Goal: Information Seeking & Learning: Learn about a topic

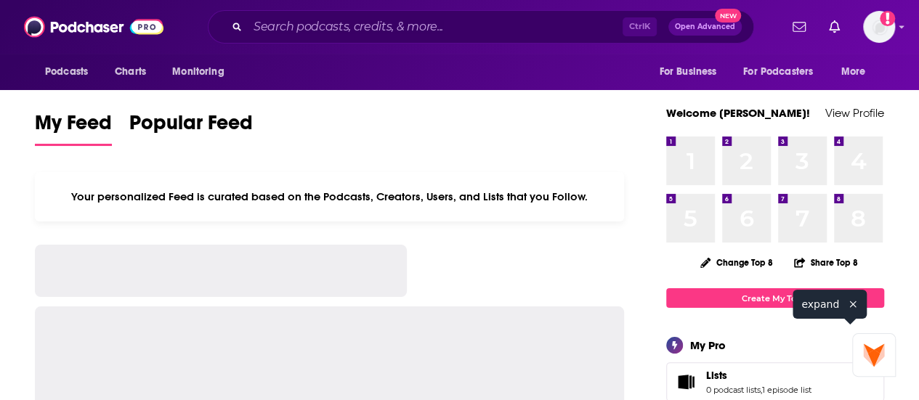
click at [383, 34] on input "Search podcasts, credits, & more..." at bounding box center [435, 26] width 375 height 23
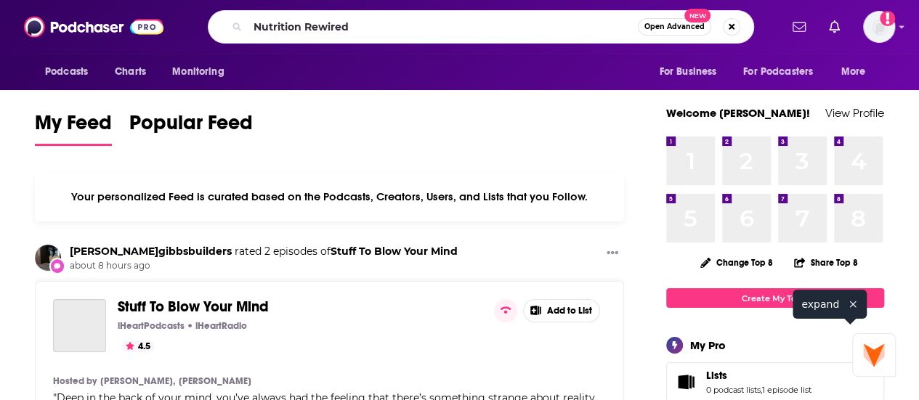
click at [397, 25] on input "Nutrition Rewired" at bounding box center [443, 26] width 390 height 23
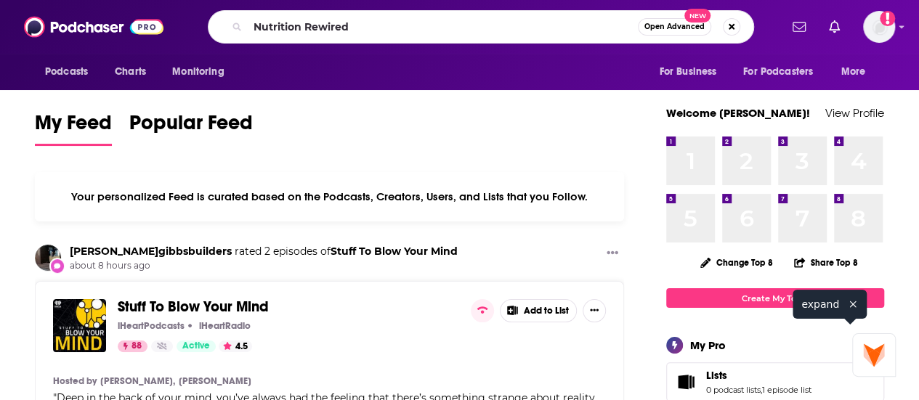
type input "Nutrition Rewired"
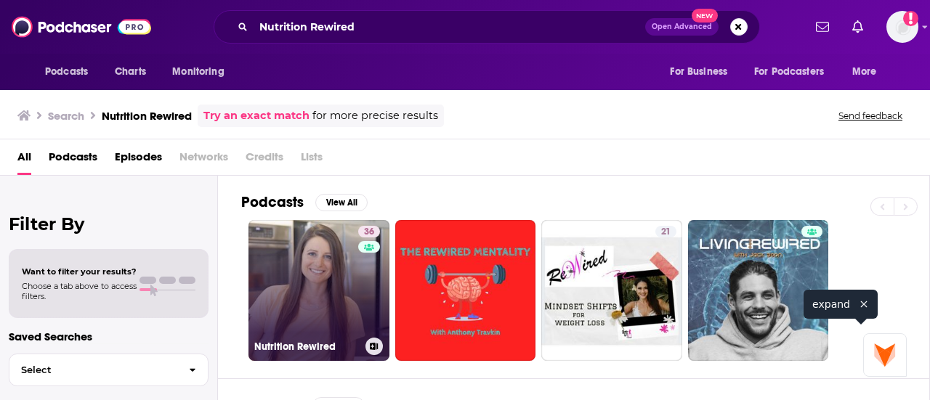
click at [294, 264] on link "36 Nutrition Rewired" at bounding box center [319, 290] width 141 height 141
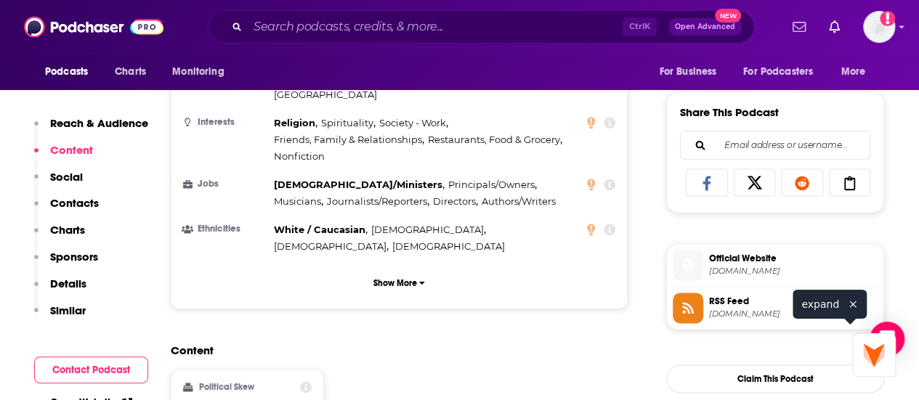
scroll to position [872, 0]
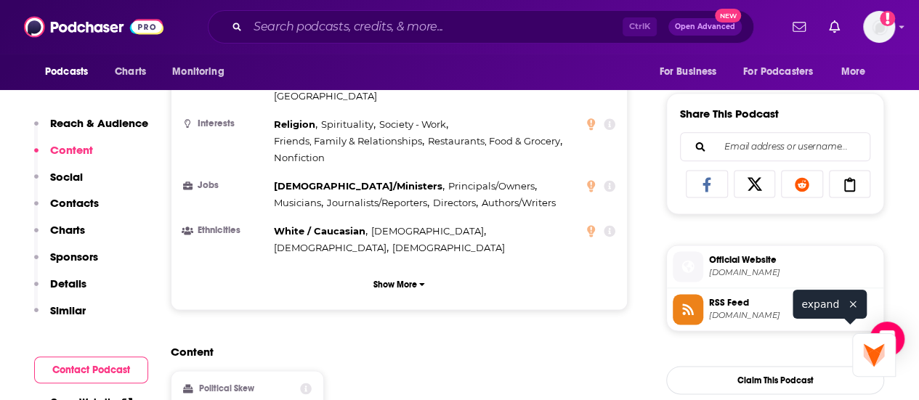
click at [731, 267] on span "Official Website" at bounding box center [793, 260] width 169 height 13
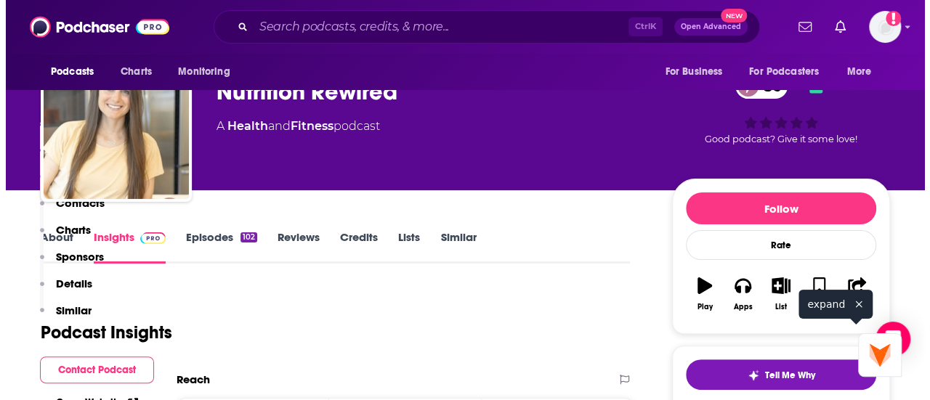
scroll to position [0, 0]
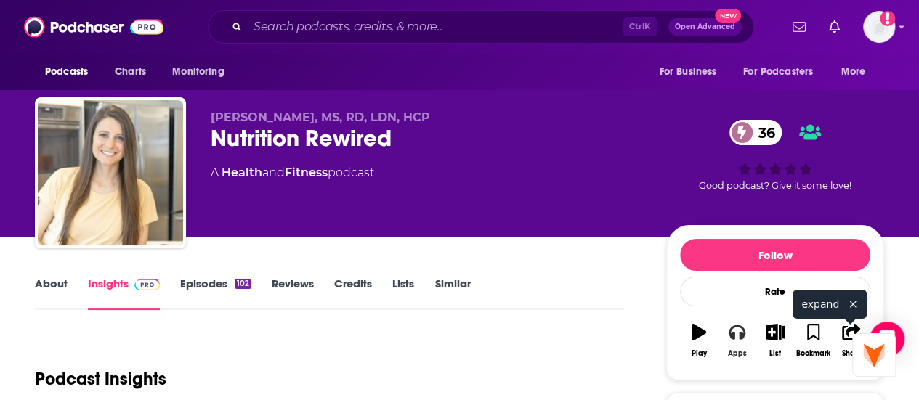
click at [730, 351] on button "Apps" at bounding box center [737, 341] width 38 height 52
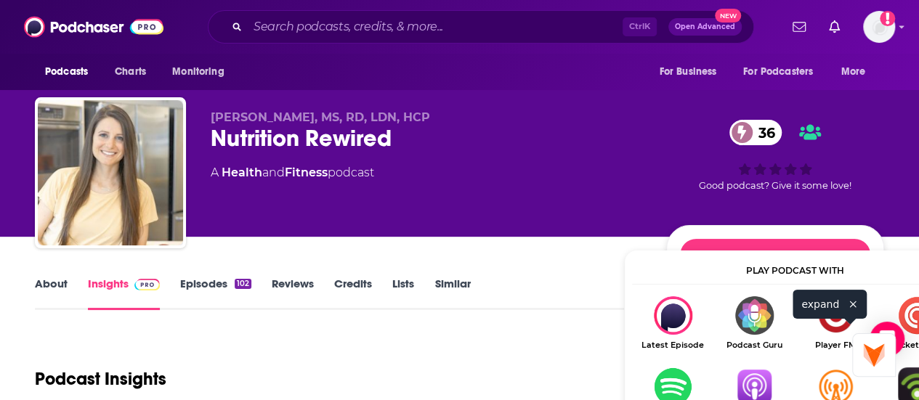
click at [745, 389] on img "Show Listen On dropdown" at bounding box center [754, 387] width 81 height 39
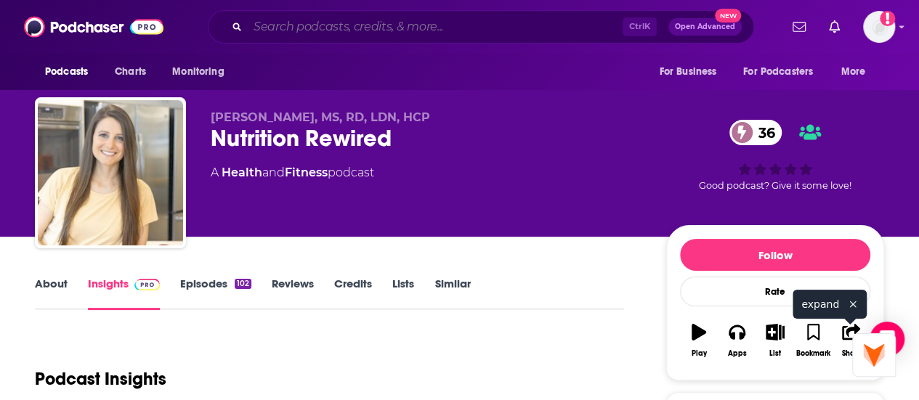
click at [325, 25] on input "Search podcasts, credits, & more..." at bounding box center [435, 26] width 375 height 23
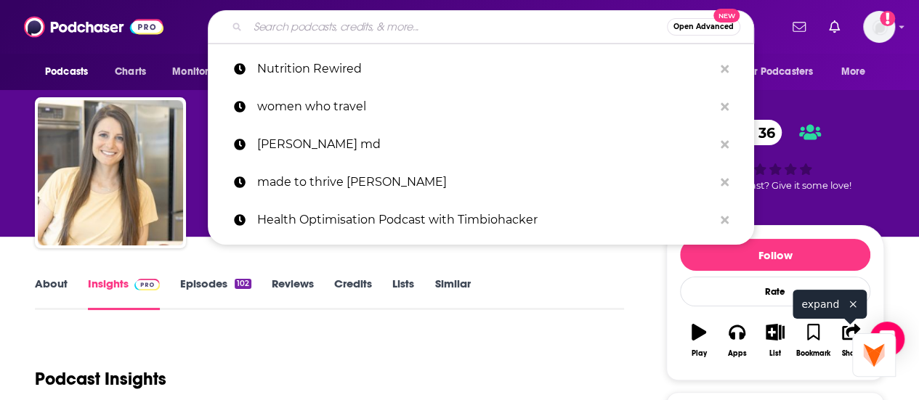
paste input "[PERSON_NAME]"
type input "[PERSON_NAME]"
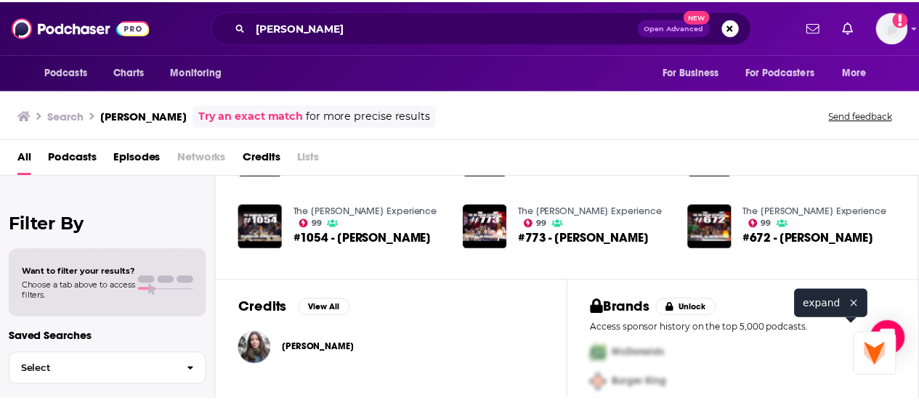
scroll to position [421, 0]
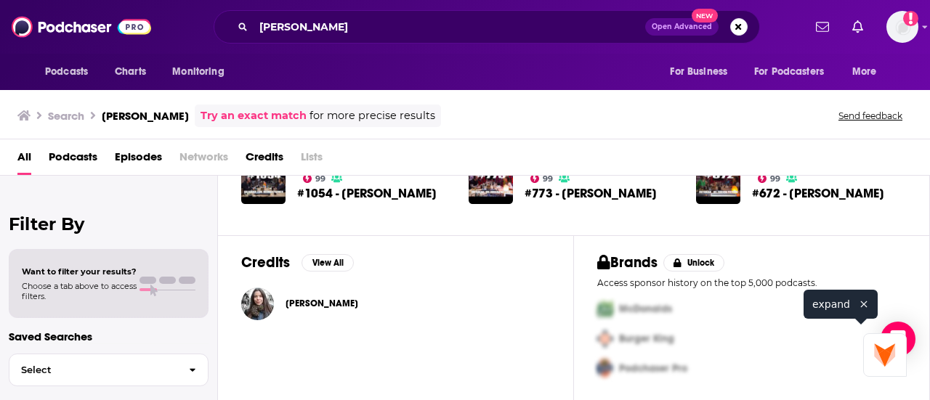
click at [316, 302] on span "[PERSON_NAME]" at bounding box center [322, 304] width 73 height 12
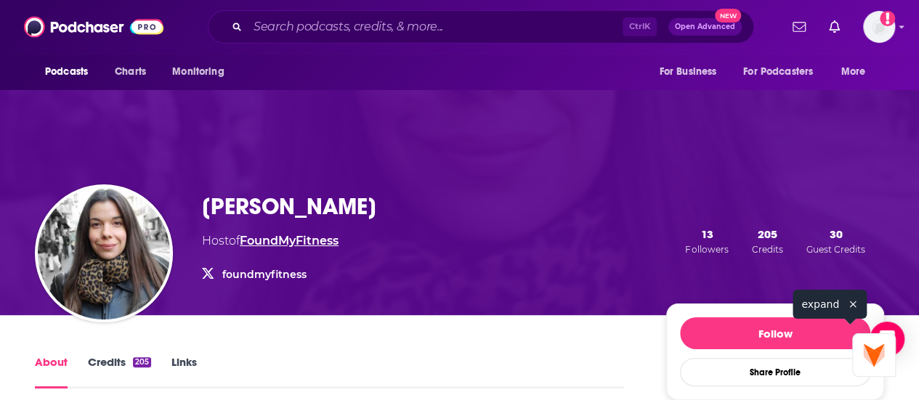
click at [282, 242] on link "FoundMyFitness" at bounding box center [289, 241] width 99 height 14
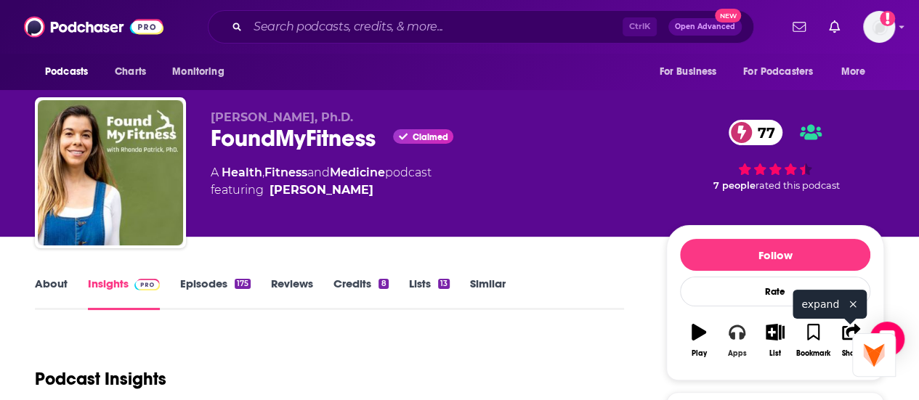
click at [738, 340] on icon "button" at bounding box center [737, 332] width 16 height 16
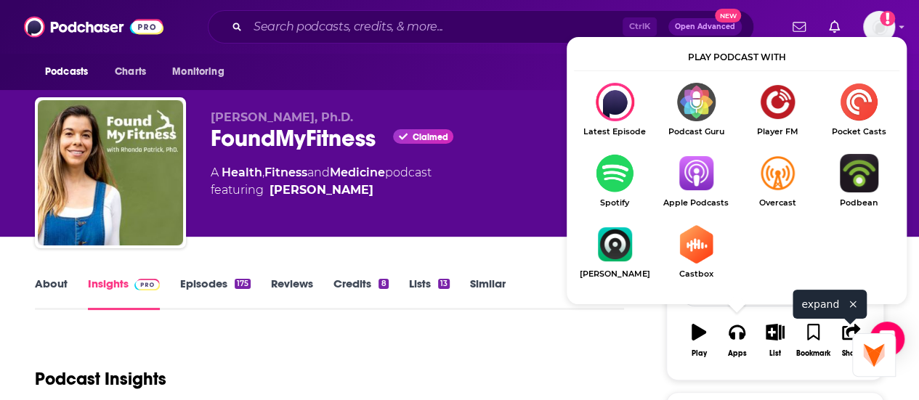
click at [682, 170] on img "Show Listen On dropdown" at bounding box center [696, 173] width 81 height 39
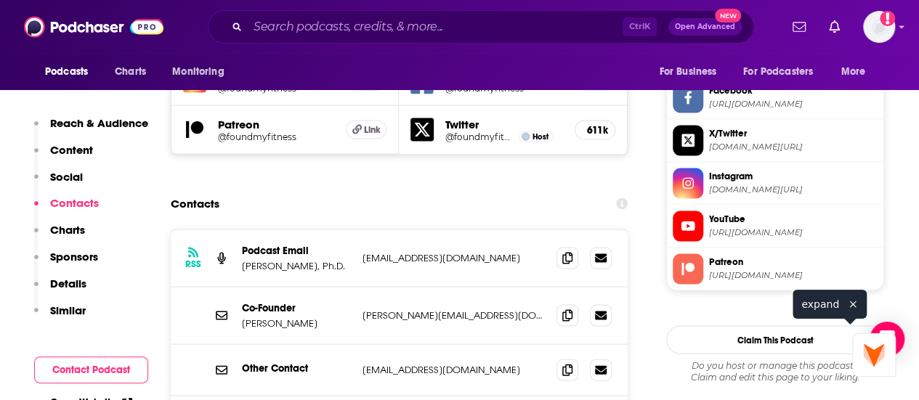
scroll to position [1381, 0]
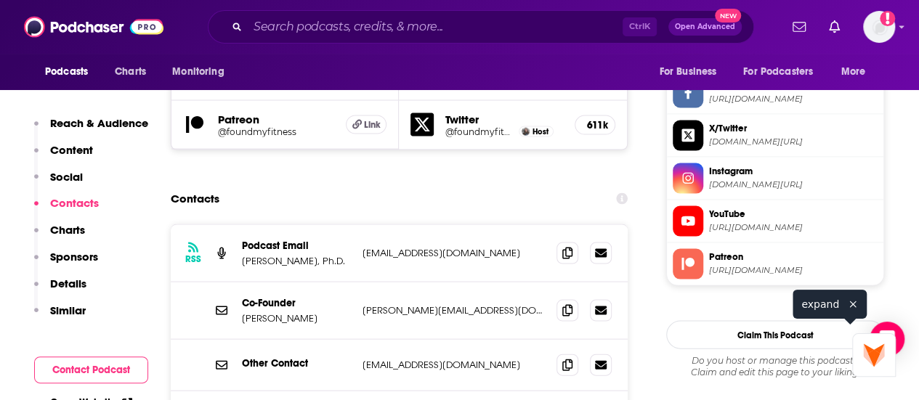
click at [746, 190] on span "[DOMAIN_NAME][URL]" at bounding box center [793, 185] width 169 height 11
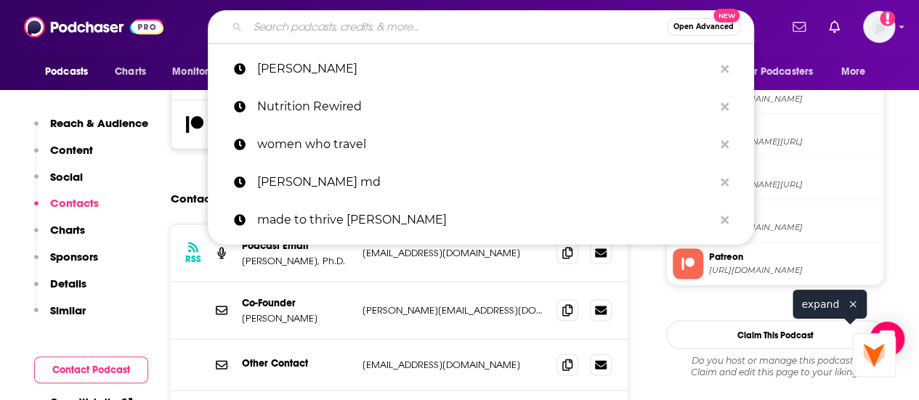
click at [365, 36] on input "Search podcasts, credits, & more..." at bounding box center [457, 26] width 419 height 23
paste input "Wise Athletes"
type input "Wise Athletes"
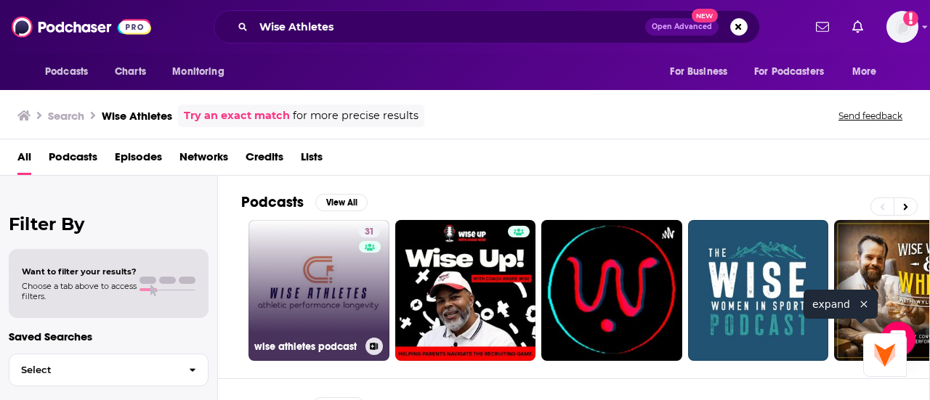
click at [335, 284] on link "31 wise athletes podcast" at bounding box center [319, 290] width 141 height 141
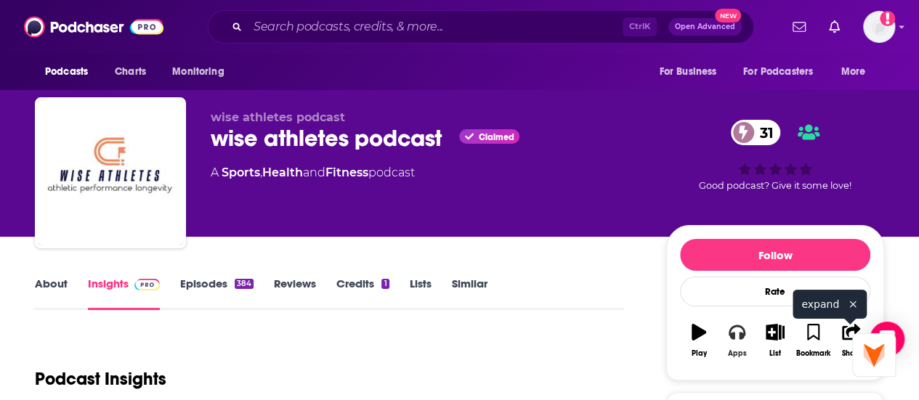
click at [734, 351] on button "Apps" at bounding box center [737, 341] width 38 height 52
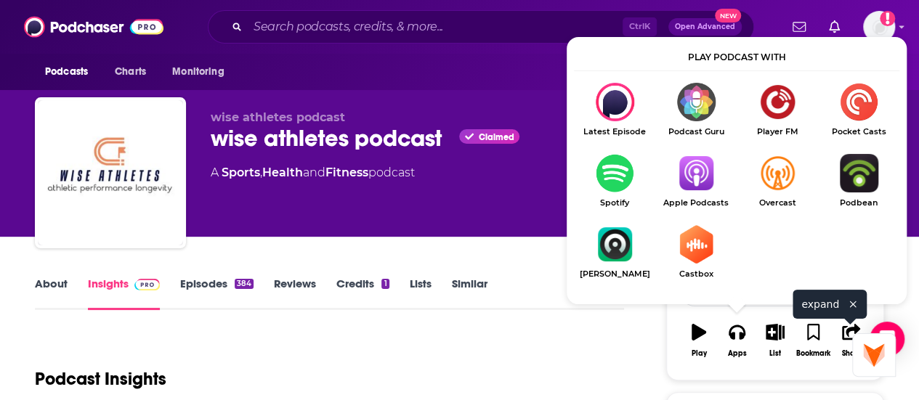
click at [696, 174] on img "Show Listen On dropdown" at bounding box center [696, 173] width 81 height 39
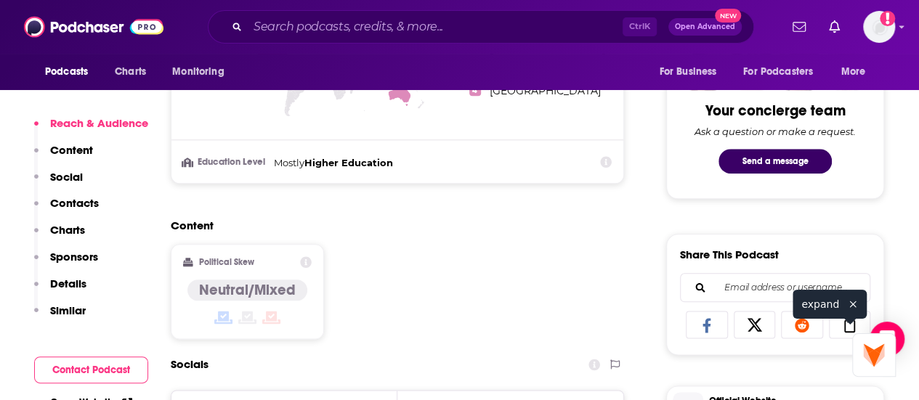
scroll to position [945, 0]
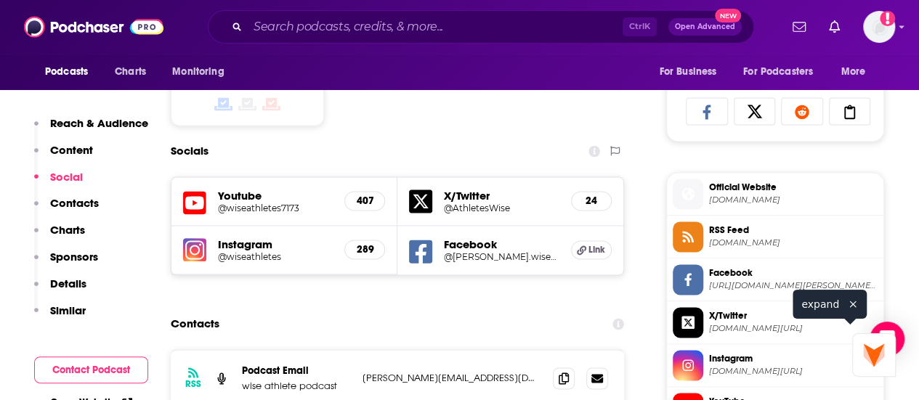
click at [730, 366] on span "Instagram" at bounding box center [793, 358] width 169 height 13
click at [374, 37] on input "Search podcasts, credits, & more..." at bounding box center [435, 26] width 375 height 23
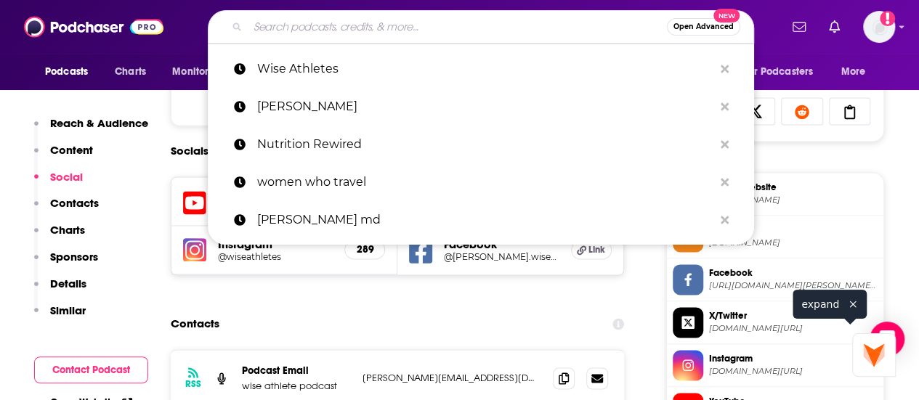
paste input "• Commune with [PERSON_NAME]"
type input "• Commune with [PERSON_NAME]"
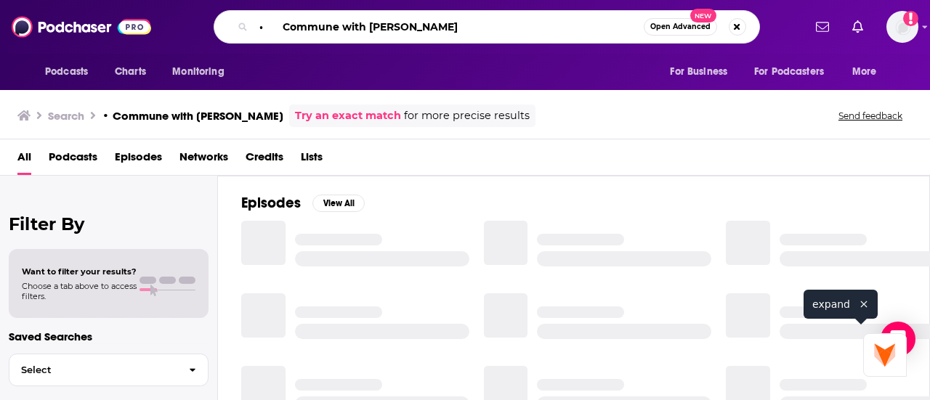
click at [269, 32] on input "• Commune with [PERSON_NAME]" at bounding box center [449, 26] width 390 height 23
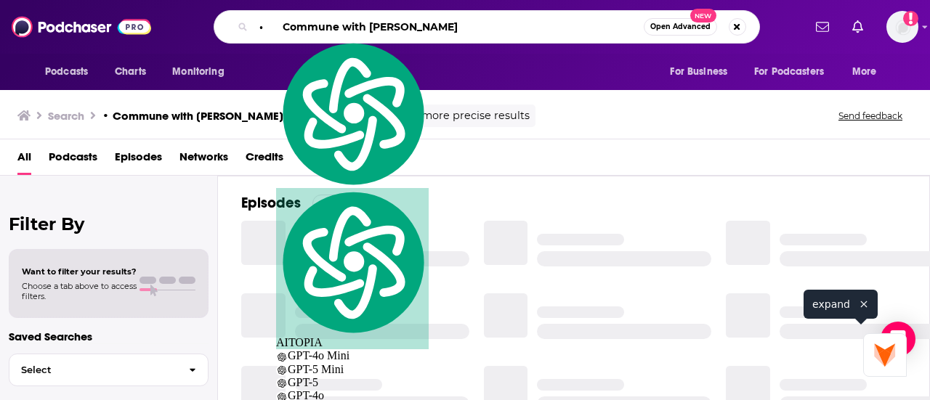
click at [269, 32] on input "• Commune with [PERSON_NAME]" at bounding box center [449, 26] width 390 height 23
click at [268, 30] on input "• Commune with [PERSON_NAME]" at bounding box center [449, 26] width 390 height 23
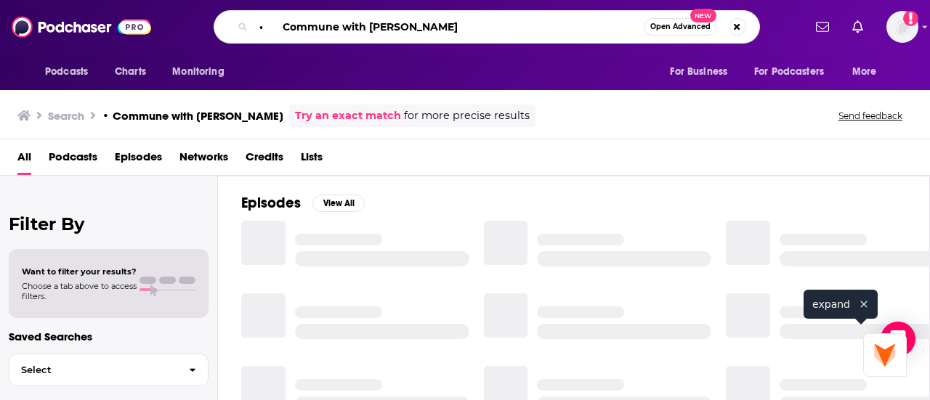
click at [275, 23] on input "• Commune with [PERSON_NAME]" at bounding box center [449, 26] width 390 height 23
drag, startPoint x: 270, startPoint y: 25, endPoint x: 249, endPoint y: 31, distance: 22.6
click at [249, 28] on div "• Commune with [PERSON_NAME] Open Advanced New" at bounding box center [487, 26] width 547 height 33
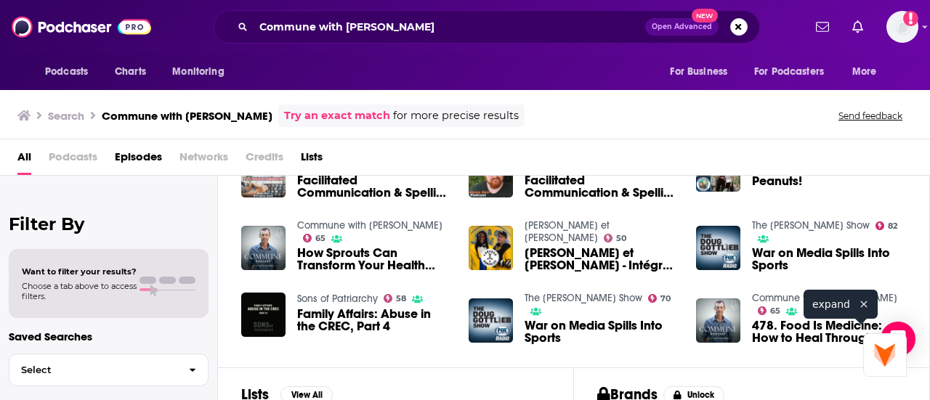
scroll to position [219, 0]
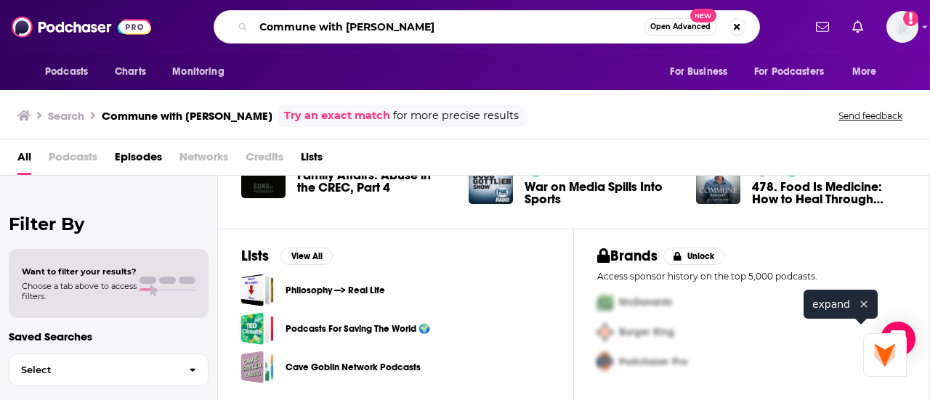
drag, startPoint x: 342, startPoint y: 26, endPoint x: 201, endPoint y: 15, distance: 142.2
click at [212, 17] on div "Commune with [PERSON_NAME] Open Advanced New" at bounding box center [486, 26] width 633 height 33
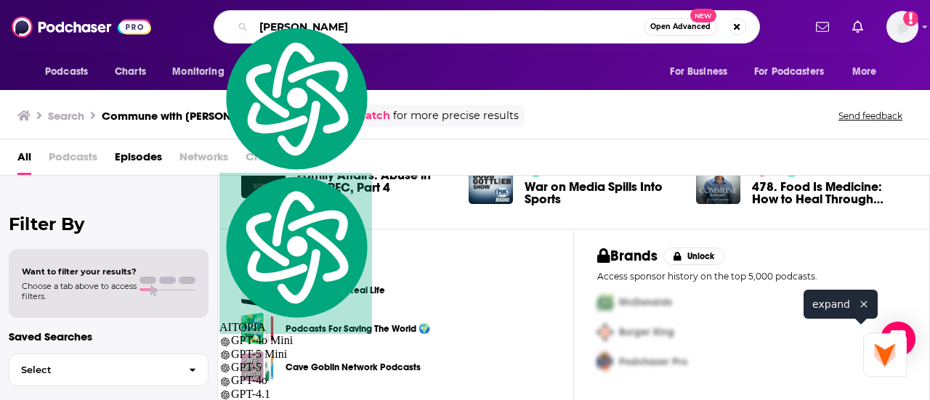
type input "[PERSON_NAME]"
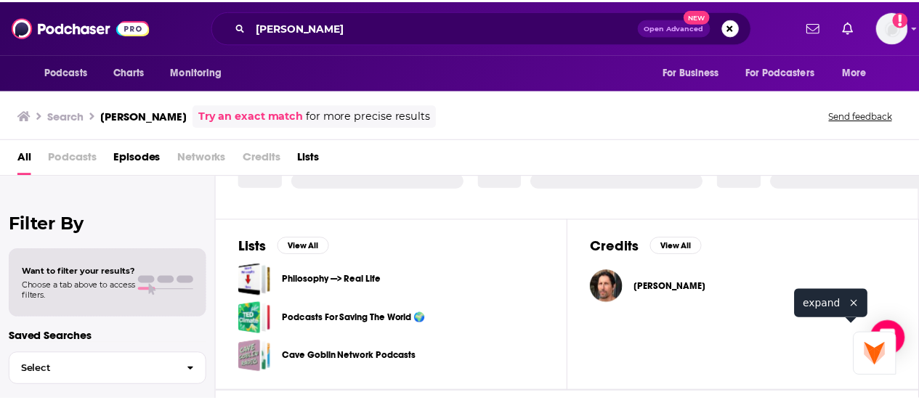
scroll to position [425, 0]
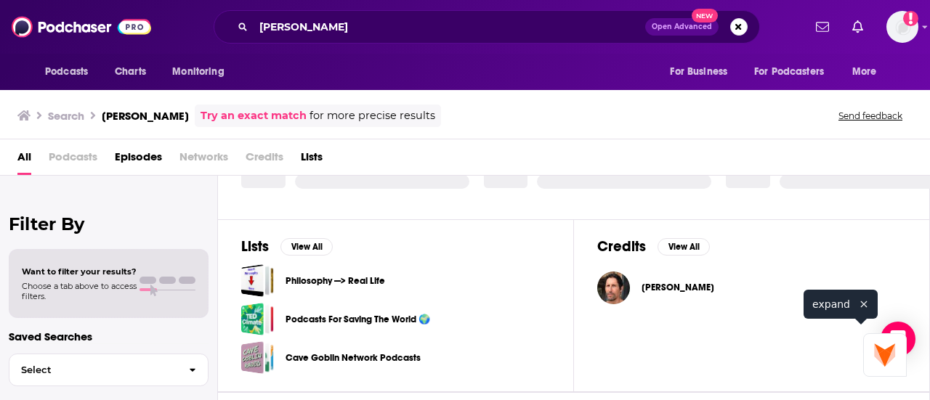
click at [640, 294] on div "[PERSON_NAME]" at bounding box center [751, 288] width 309 height 33
click at [666, 294] on span "[PERSON_NAME]" at bounding box center [678, 288] width 73 height 12
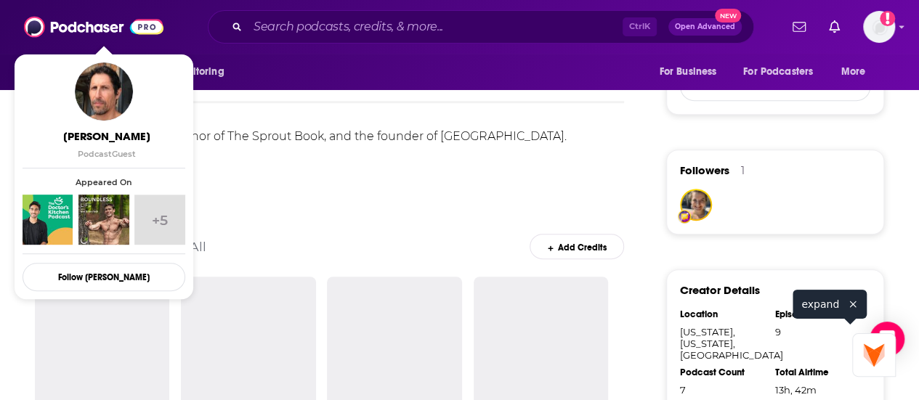
scroll to position [218, 0]
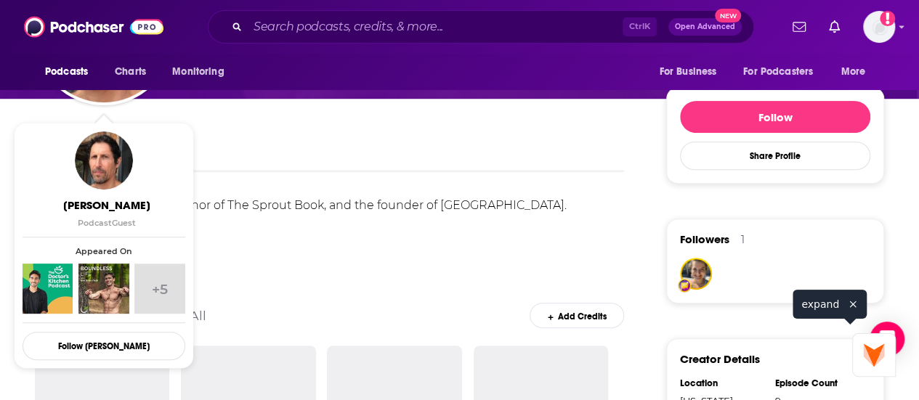
click at [513, 307] on div "Podcast Credits View All Add Credits" at bounding box center [329, 307] width 589 height 78
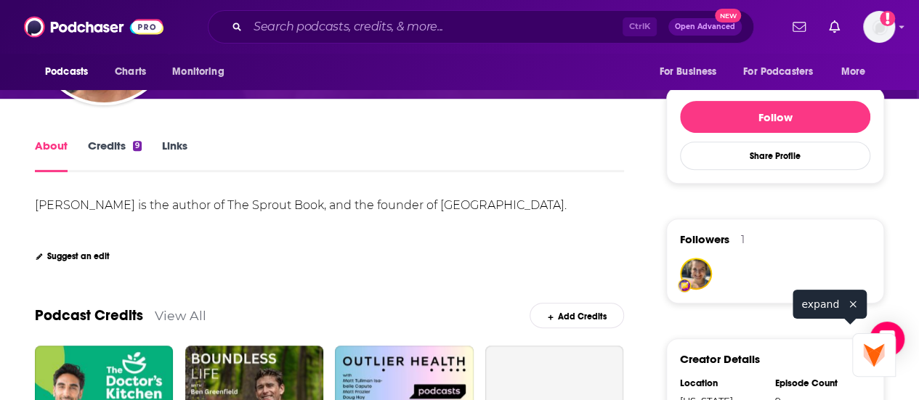
scroll to position [0, 0]
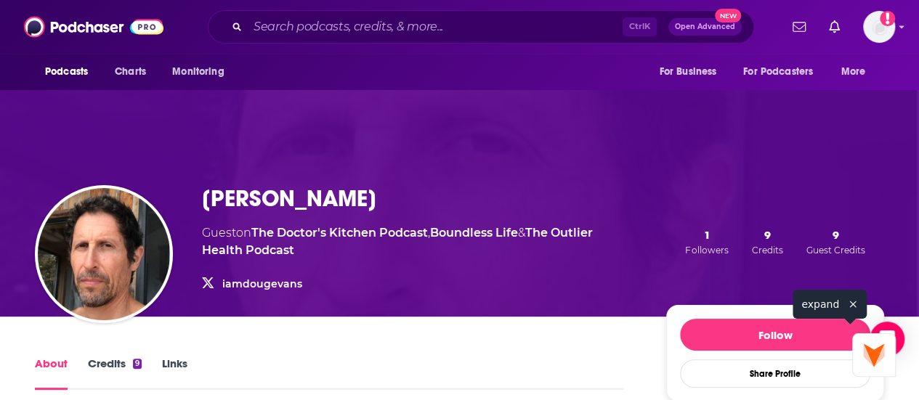
click at [306, 200] on h1 "[PERSON_NAME]" at bounding box center [289, 199] width 174 height 28
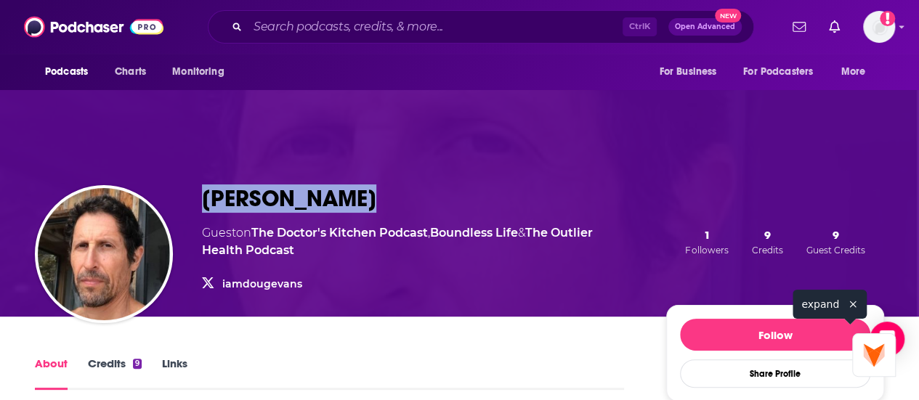
click at [306, 200] on h1 "[PERSON_NAME]" at bounding box center [289, 199] width 174 height 28
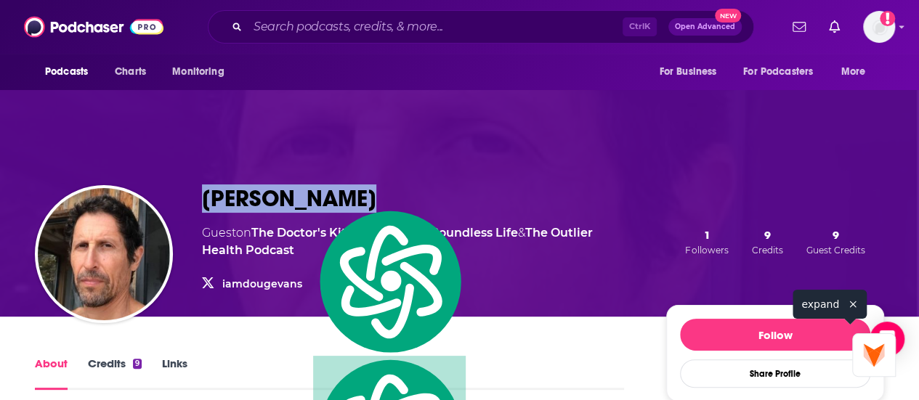
copy h1 "[PERSON_NAME]"
click at [317, 26] on input "Search podcasts, credits, & more..." at bounding box center [435, 26] width 375 height 23
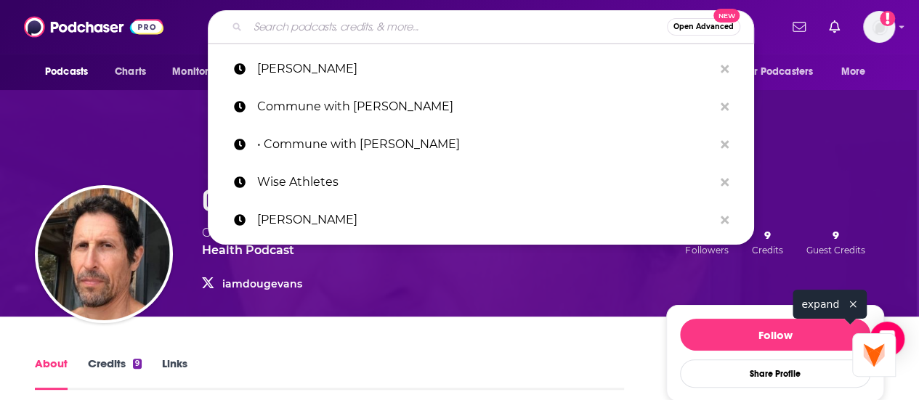
drag, startPoint x: 308, startPoint y: 29, endPoint x: 278, endPoint y: 33, distance: 30.7
click at [278, 33] on input "Search podcasts, credits, & more..." at bounding box center [457, 26] width 419 height 23
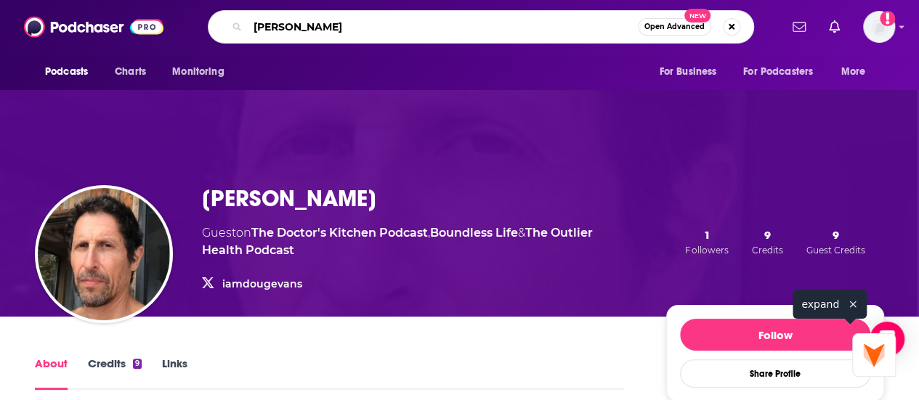
type input "[PERSON_NAME]"
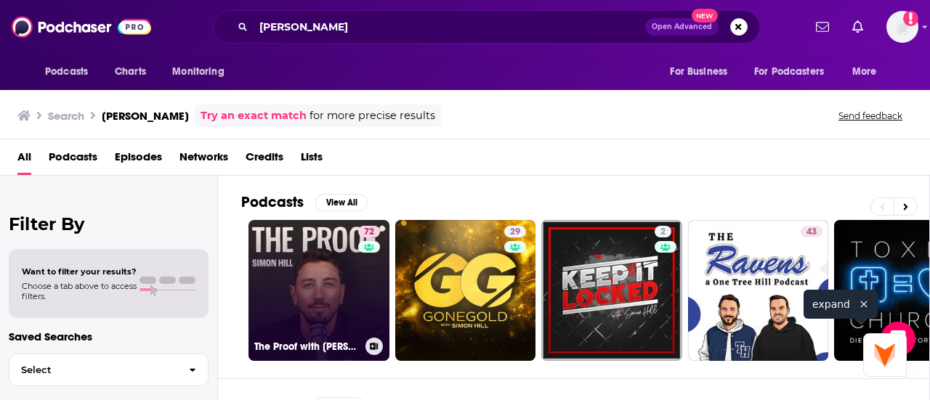
click at [298, 295] on link "72 The Proof with [PERSON_NAME]" at bounding box center [319, 290] width 141 height 141
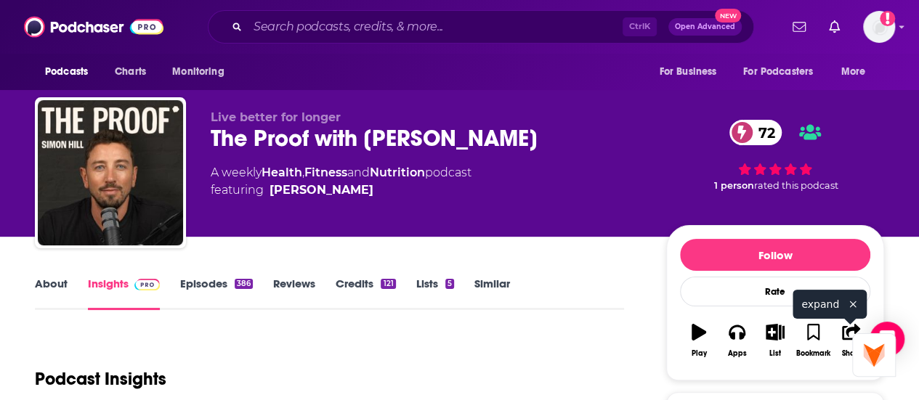
click at [417, 153] on div "The Proof with [PERSON_NAME] 72" at bounding box center [427, 138] width 432 height 28
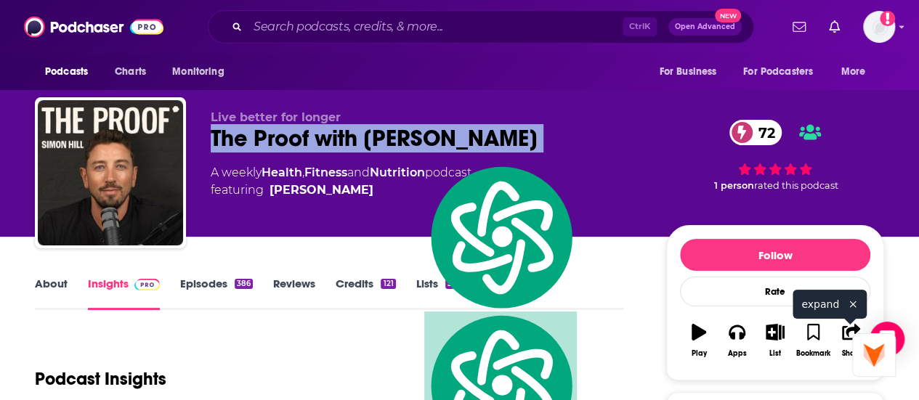
copy div "The Proof with [PERSON_NAME] 72"
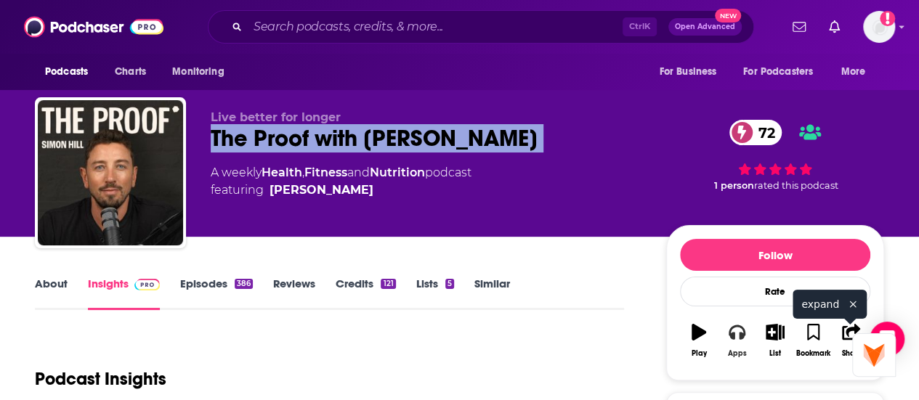
click at [744, 330] on icon "button" at bounding box center [737, 332] width 16 height 16
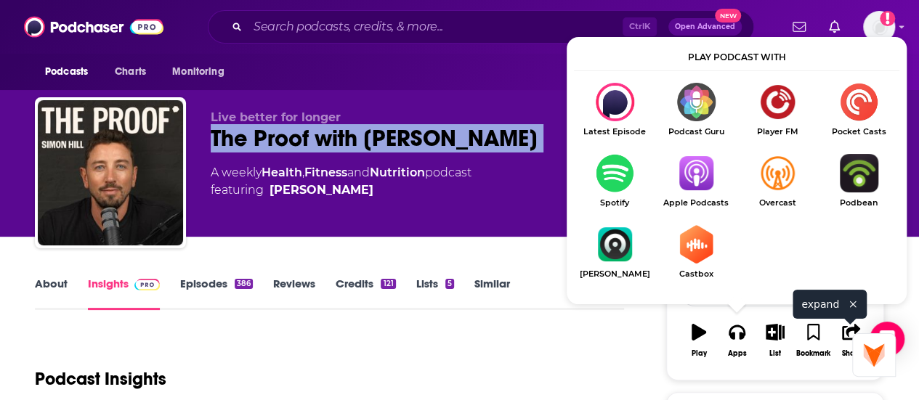
click at [686, 177] on img "Show Listen On dropdown" at bounding box center [696, 173] width 81 height 39
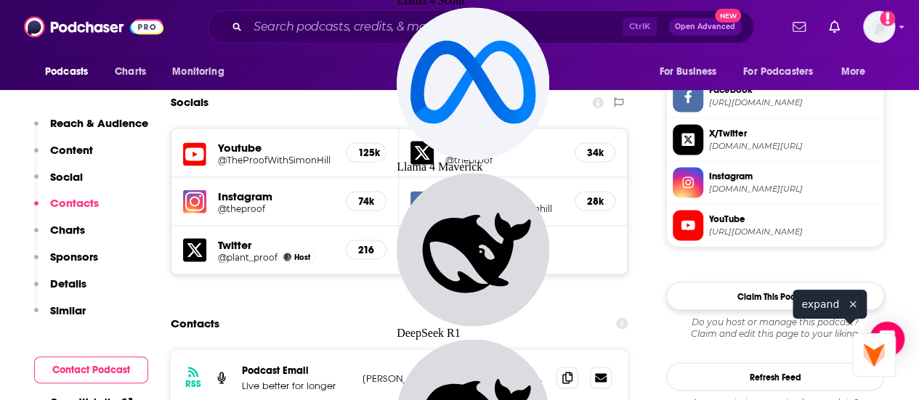
scroll to position [1308, 0]
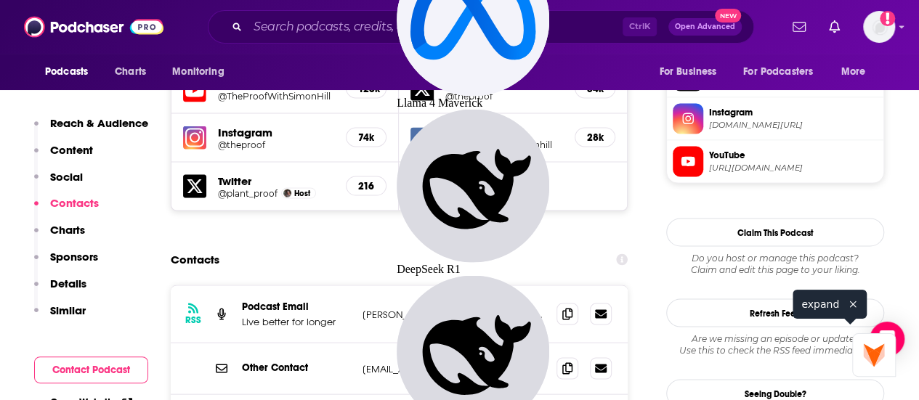
click at [763, 130] on span "[DOMAIN_NAME][URL]" at bounding box center [793, 124] width 169 height 11
click at [400, 22] on input "Search podcasts, credits, & more..." at bounding box center [435, 26] width 375 height 23
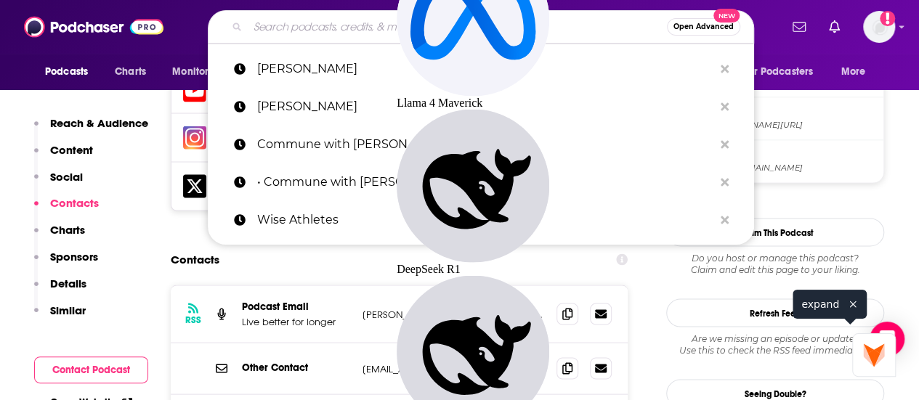
paste input "• [PERSON_NAME]"
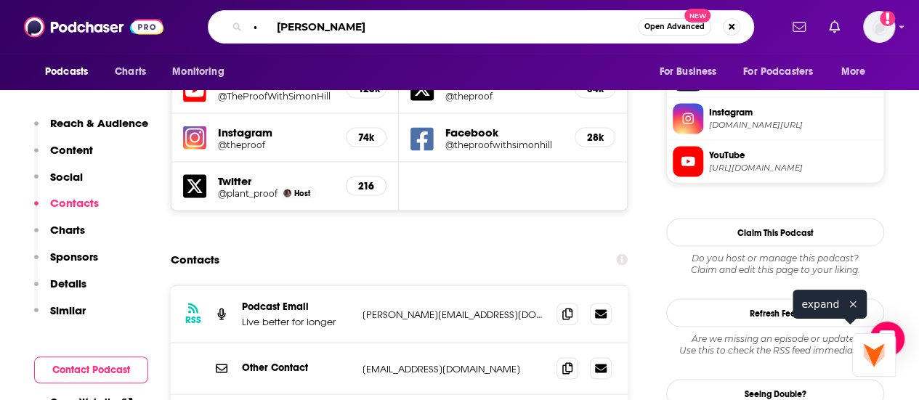
drag, startPoint x: 271, startPoint y: 29, endPoint x: 225, endPoint y: 27, distance: 45.8
click at [225, 27] on div "• [PERSON_NAME] Open Advanced New" at bounding box center [481, 26] width 547 height 33
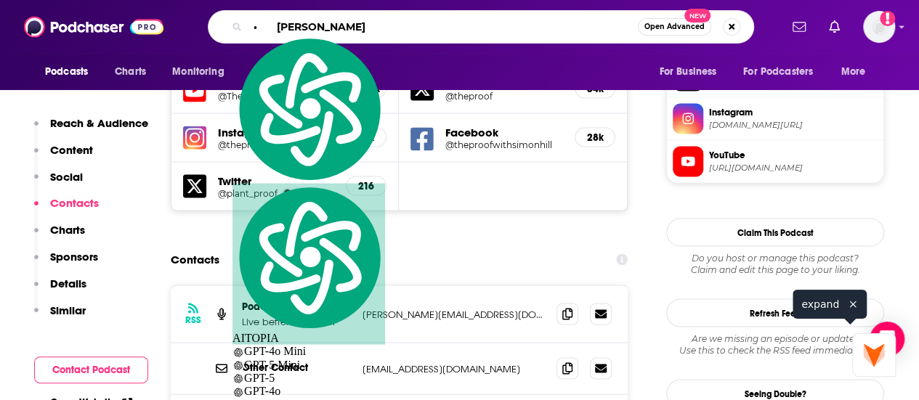
type input "[PERSON_NAME]"
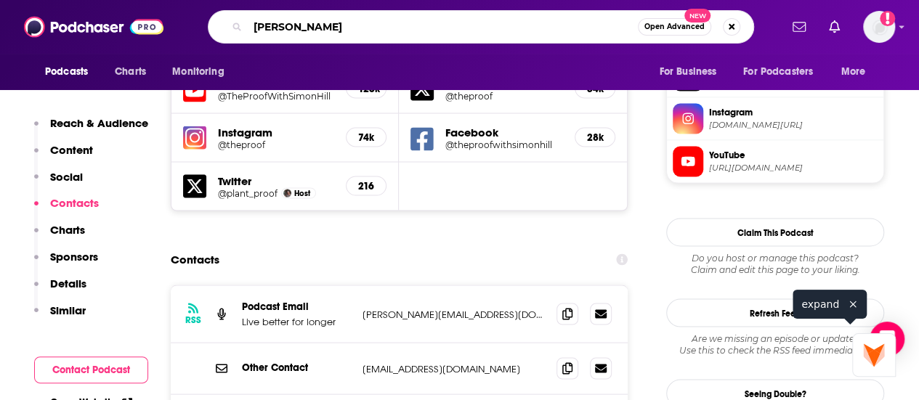
click at [486, 23] on input "[PERSON_NAME]" at bounding box center [443, 26] width 390 height 23
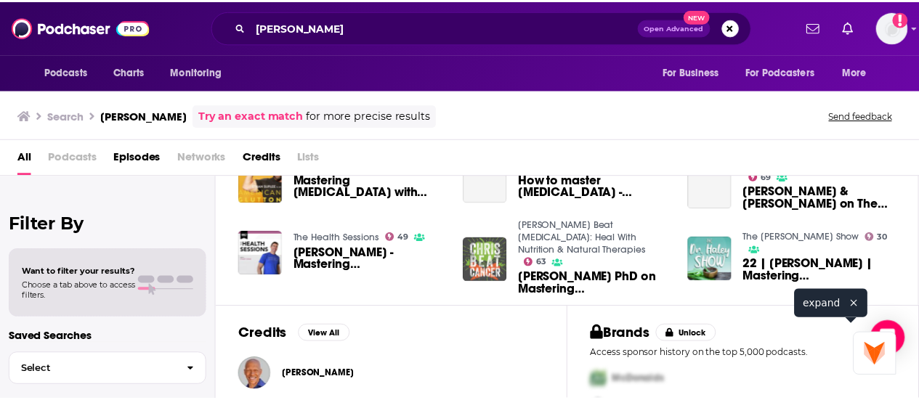
scroll to position [215, 0]
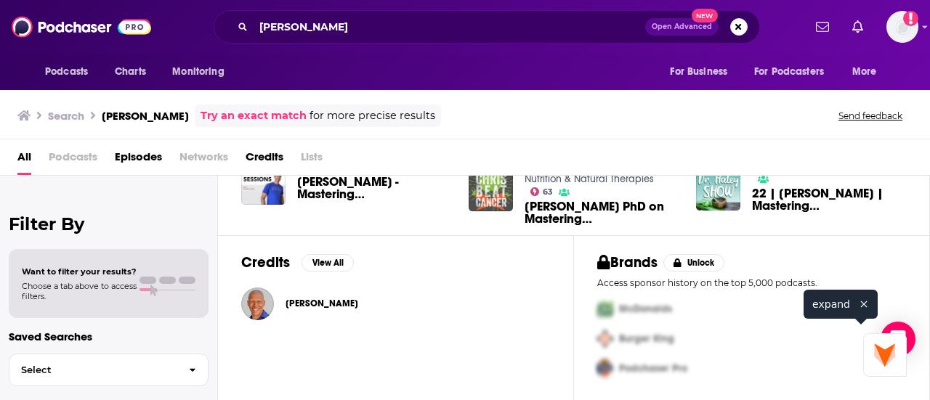
click at [358, 305] on span "[PERSON_NAME]" at bounding box center [322, 304] width 73 height 12
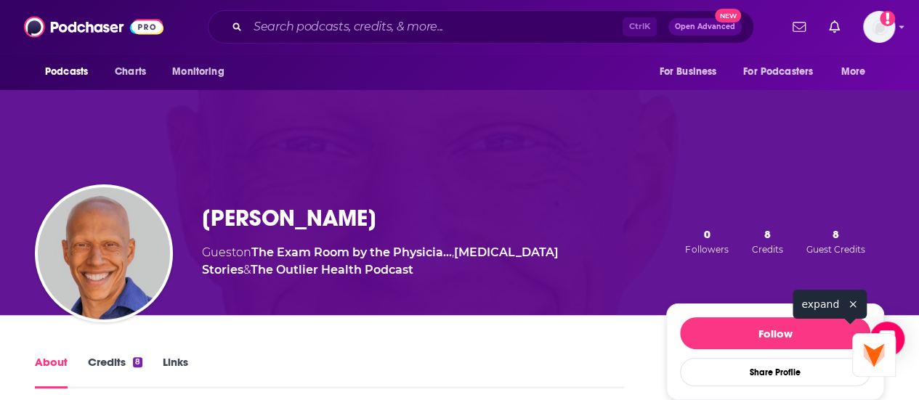
click at [264, 226] on h1 "[PERSON_NAME]" at bounding box center [289, 218] width 174 height 28
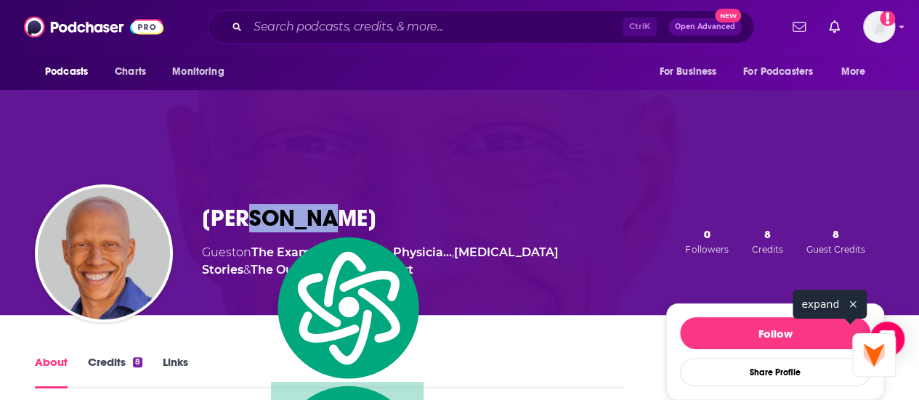
click at [262, 227] on h1 "[PERSON_NAME]" at bounding box center [289, 218] width 174 height 28
click at [259, 214] on h1 "[PERSON_NAME]" at bounding box center [289, 218] width 174 height 28
